Goal: Task Accomplishment & Management: Manage account settings

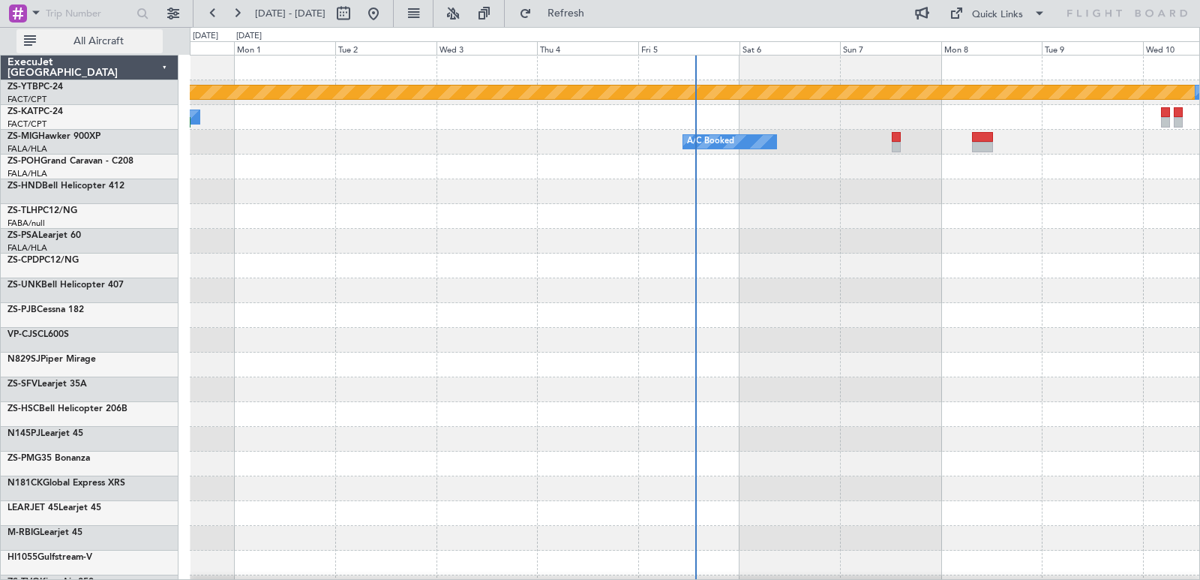
click at [104, 38] on span "All Aircraft" at bounding box center [98, 41] width 119 height 11
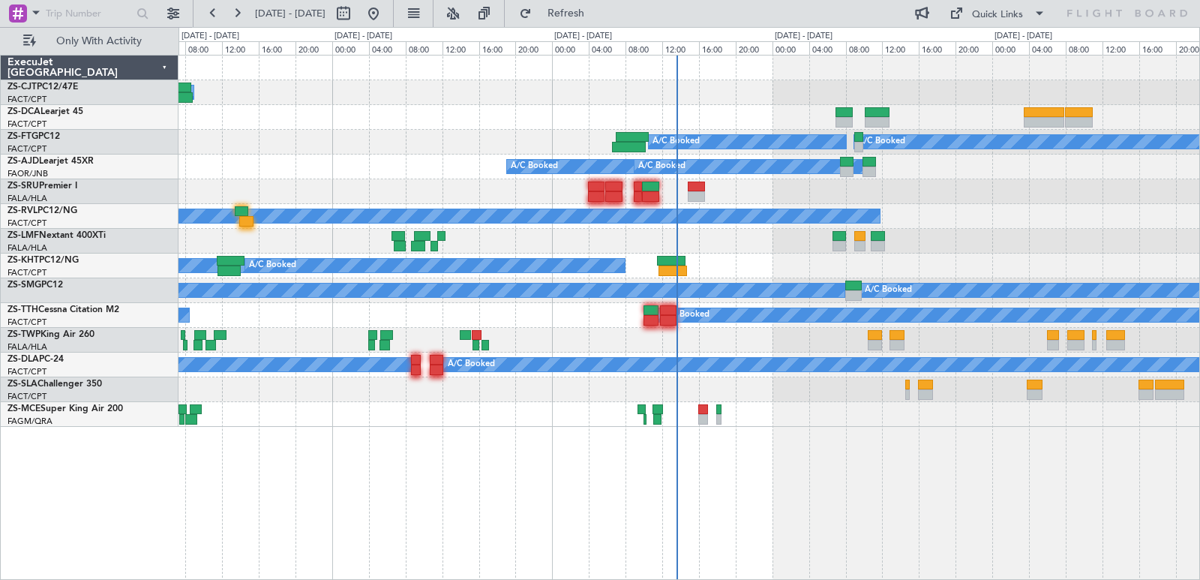
click at [574, 127] on div "A/C Booked A/C Booked A/C Booked A/C Booked A/C Booked A/C Booked A/C Booked A/…" at bounding box center [689, 241] width 1021 height 371
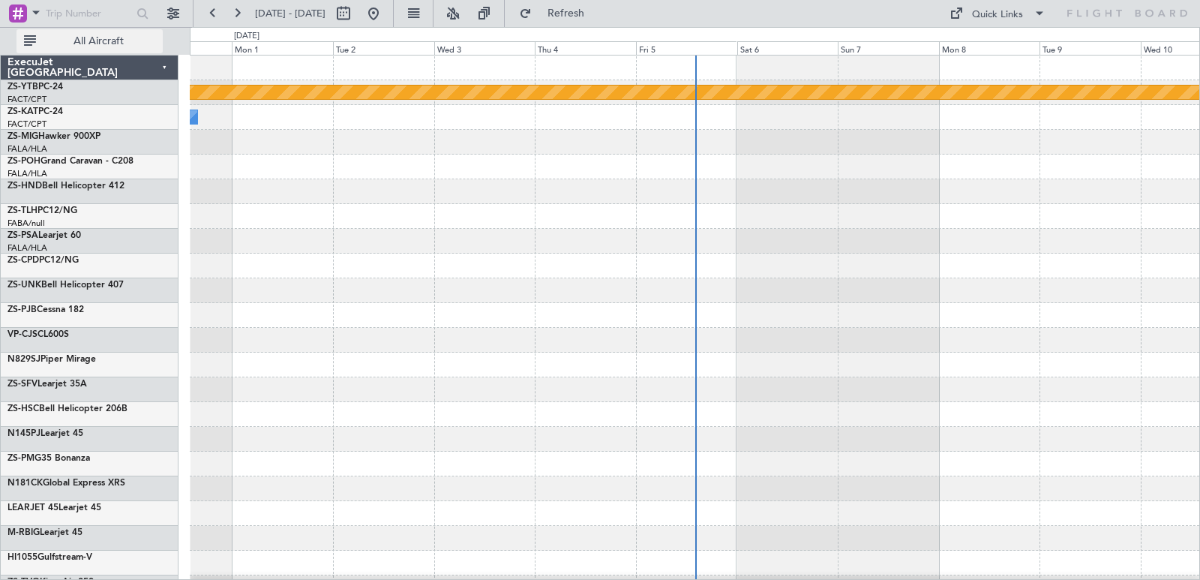
click at [156, 41] on span "All Aircraft" at bounding box center [98, 41] width 119 height 11
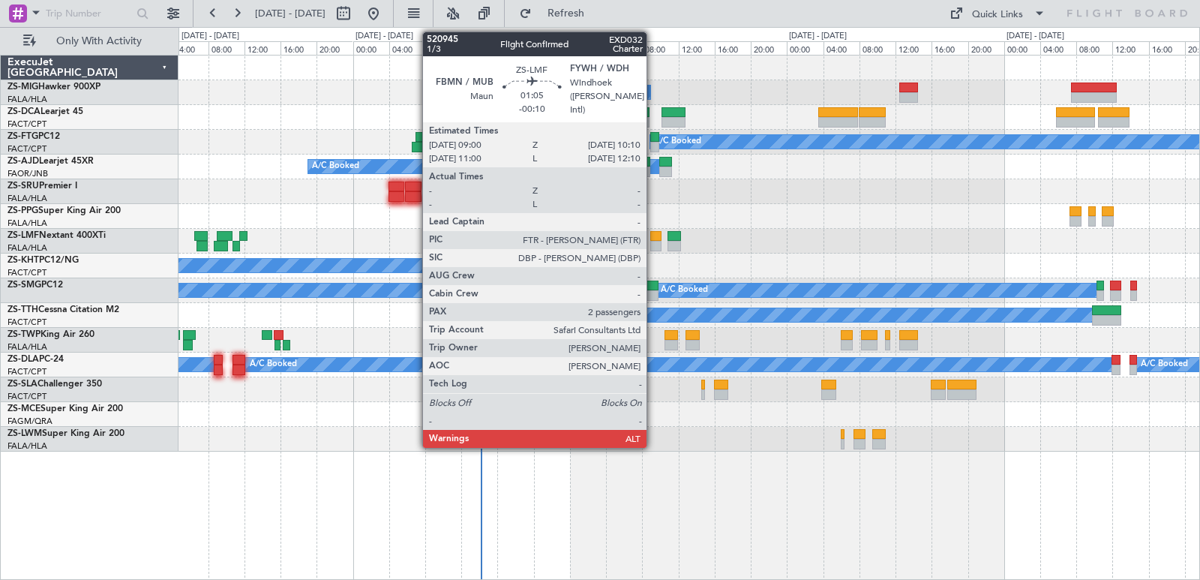
click at [653, 246] on div at bounding box center [655, 246] width 11 height 11
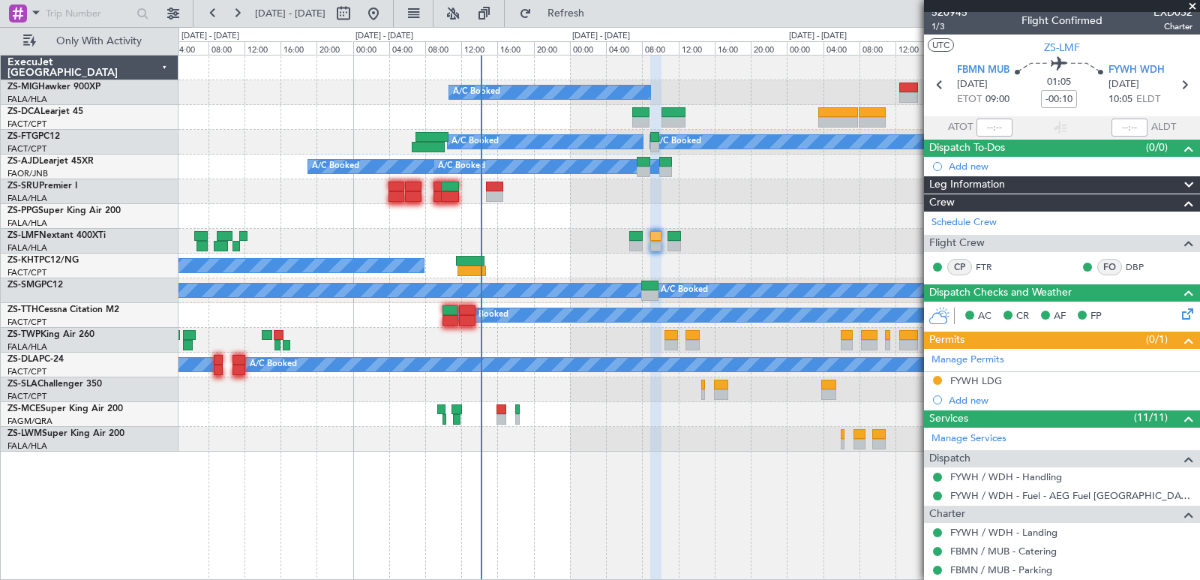
scroll to position [7, 0]
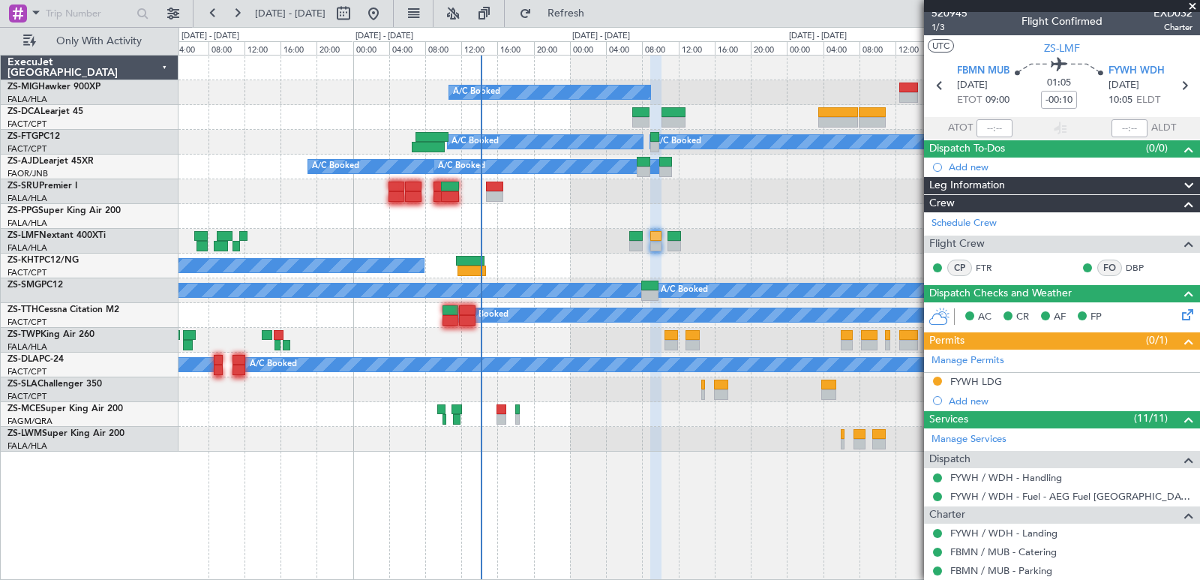
click at [1191, 6] on span at bounding box center [1192, 7] width 15 height 14
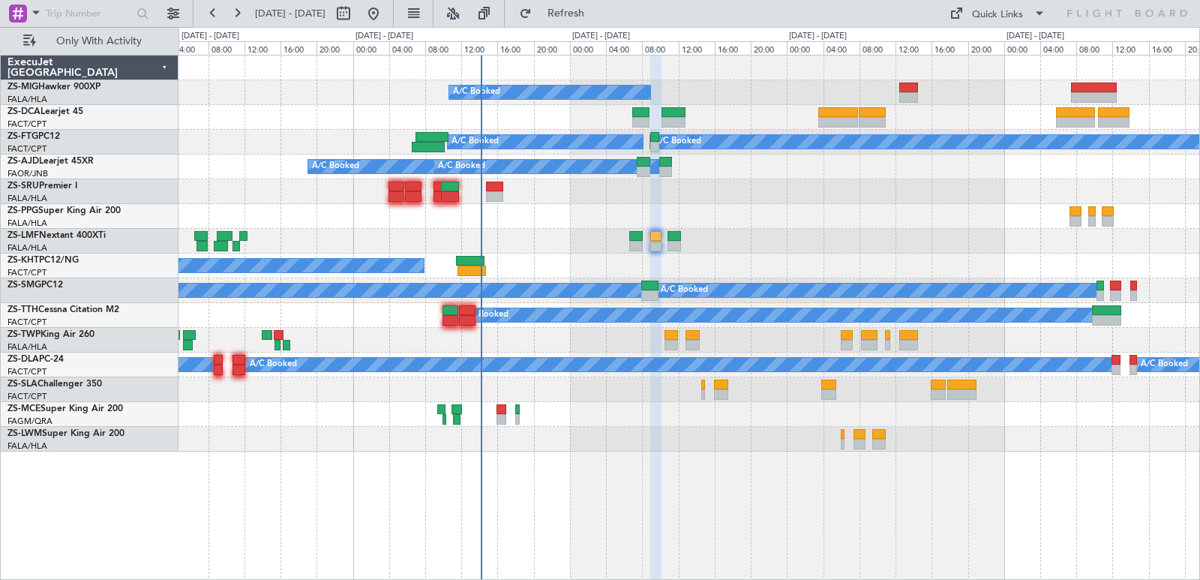
type input "0"
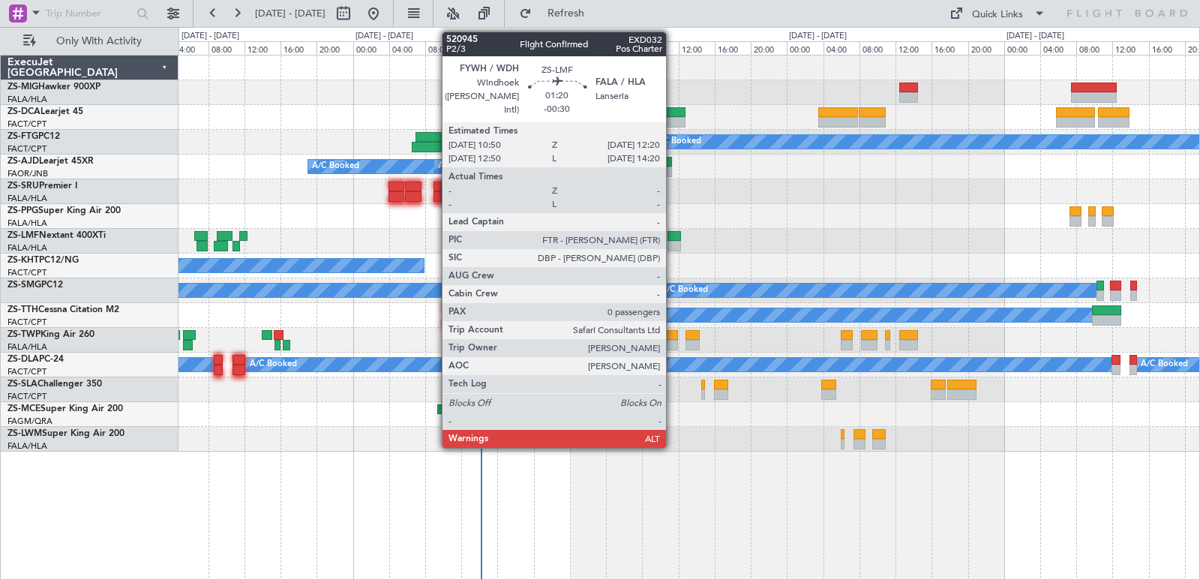
click at [673, 245] on div at bounding box center [675, 246] width 14 height 11
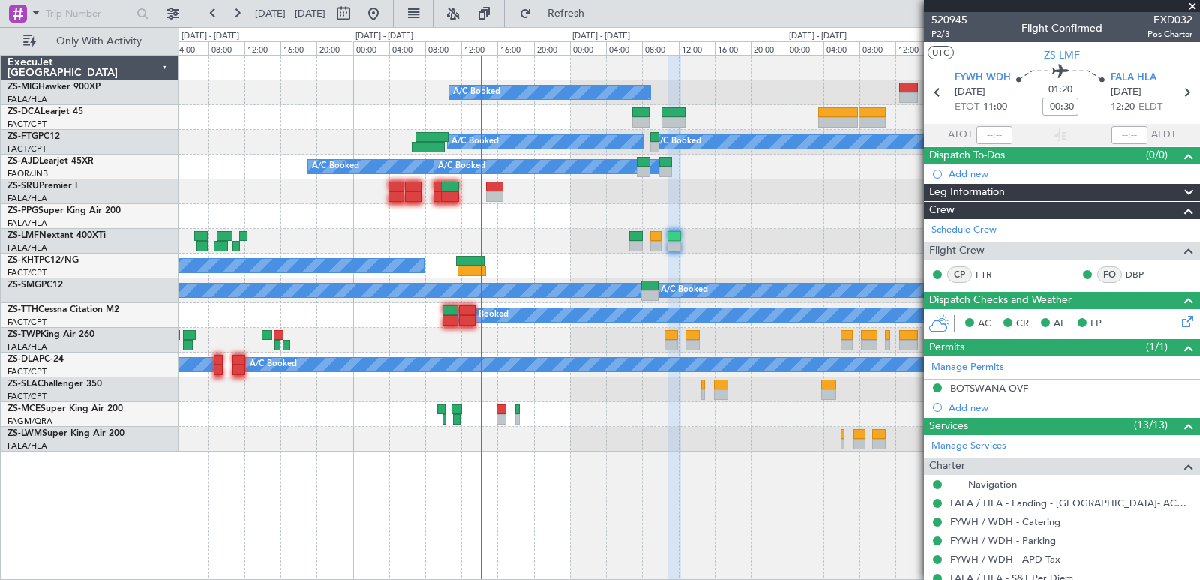
click at [1190, 4] on span at bounding box center [1192, 7] width 15 height 14
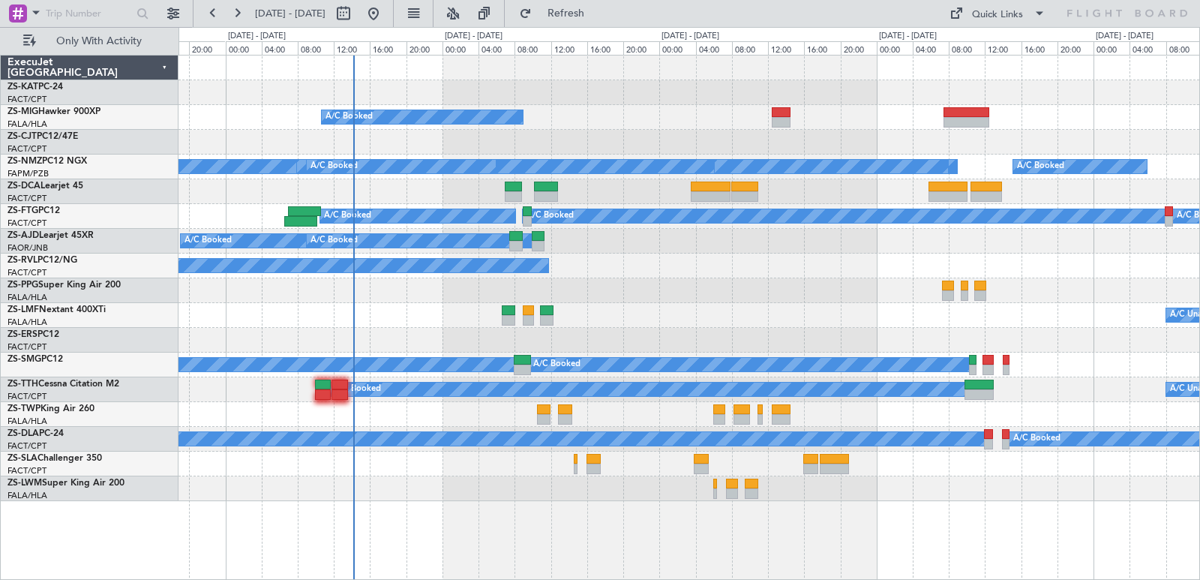
click at [1087, 332] on div "A/C Booked A/C Booked A/C Booked A/C Booked A/C Booked A/C Booked A/C Booked A/…" at bounding box center [689, 279] width 1021 height 446
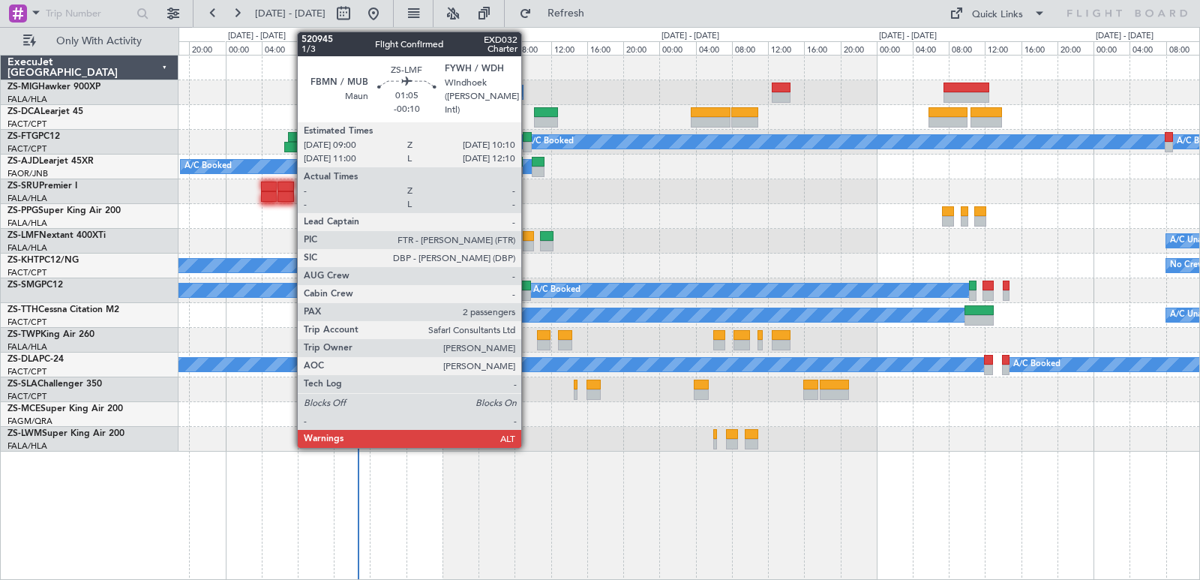
click at [528, 235] on div at bounding box center [528, 236] width 11 height 11
